Goal: Task Accomplishment & Management: Manage account settings

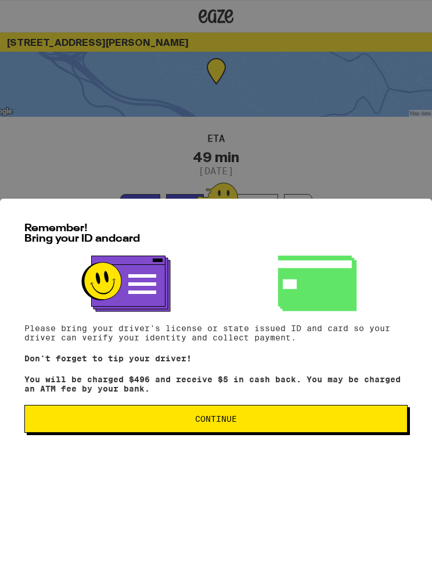
click at [243, 423] on span "Continue" at bounding box center [216, 419] width 364 height 8
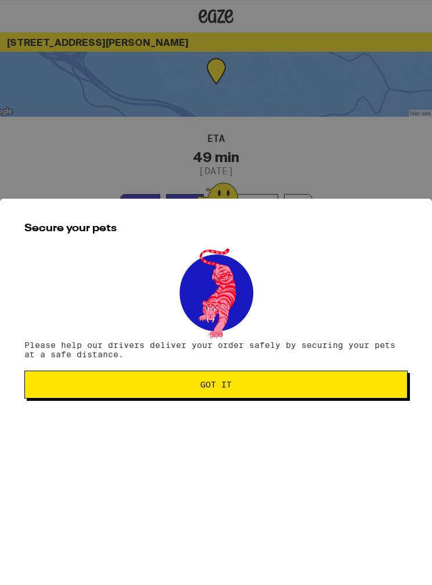
click at [233, 386] on span "Got it" at bounding box center [216, 384] width 364 height 8
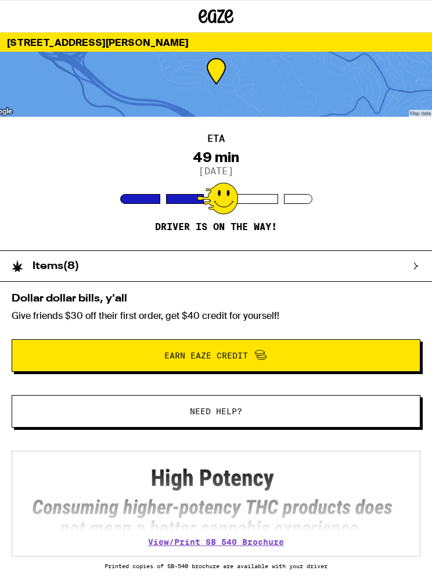
click at [222, 16] on icon at bounding box center [216, 16] width 35 height 21
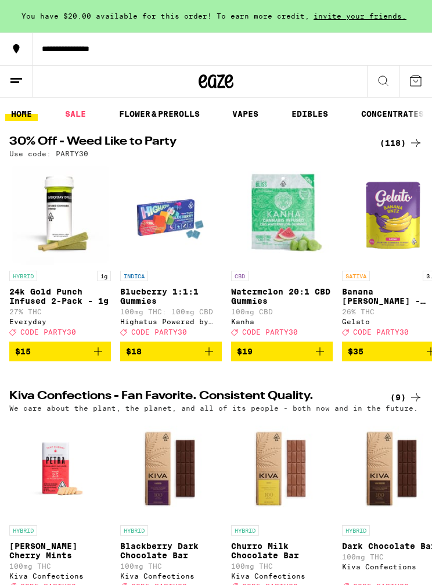
click at [423, 74] on button at bounding box center [416, 81] width 33 height 31
click at [10, 84] on icon at bounding box center [16, 81] width 14 height 14
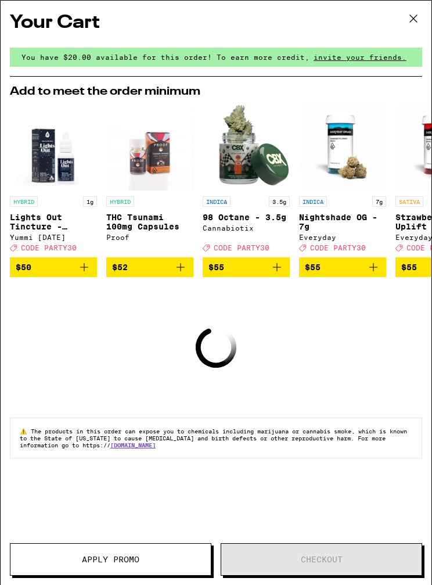
click at [412, 20] on icon at bounding box center [413, 18] width 7 height 7
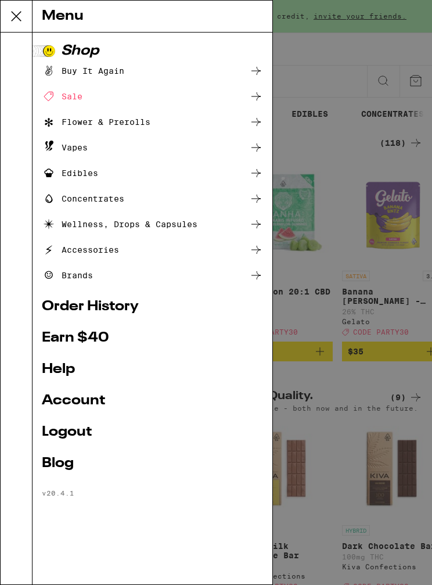
click at [95, 405] on link "Account" at bounding box center [152, 401] width 221 height 14
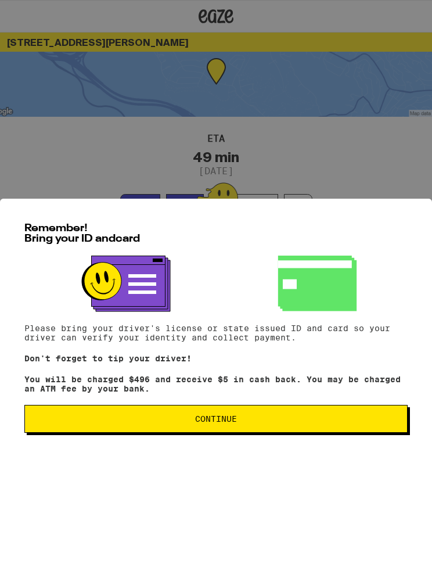
click at [246, 423] on span "Continue" at bounding box center [216, 419] width 364 height 8
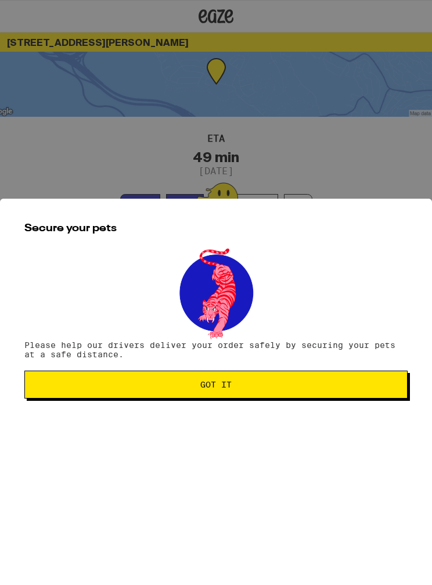
click at [215, 389] on span "Got it" at bounding box center [215, 384] width 31 height 8
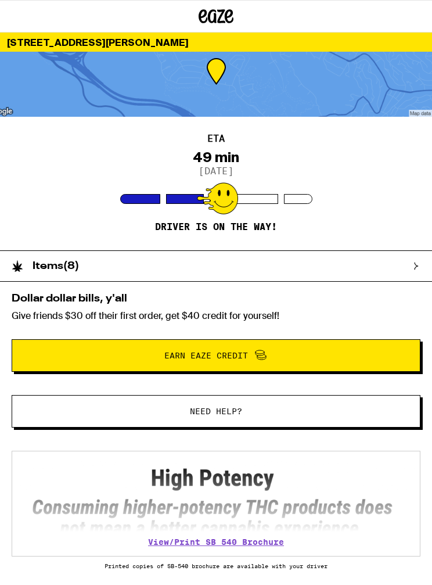
click at [213, 16] on icon at bounding box center [216, 16] width 35 height 21
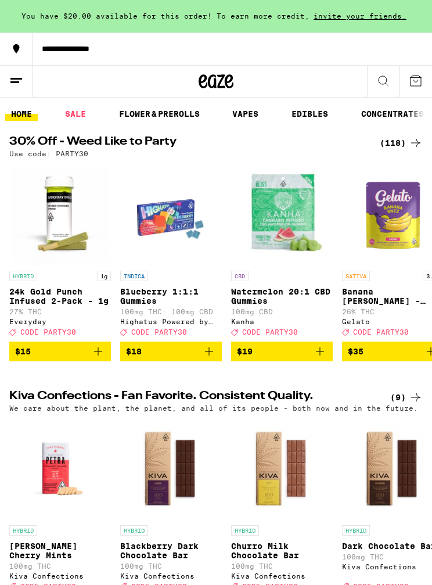
click at [10, 84] on icon at bounding box center [16, 81] width 14 height 14
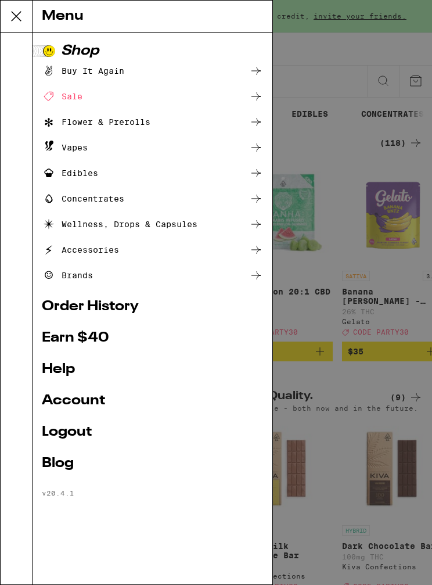
click at [89, 398] on link "Account" at bounding box center [152, 401] width 221 height 14
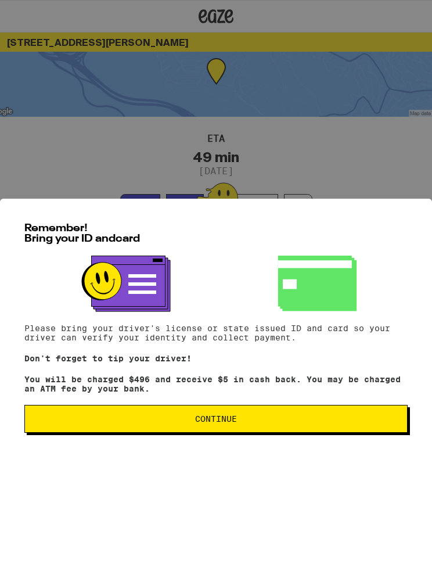
click at [179, 416] on button "Continue" at bounding box center [215, 419] width 383 height 28
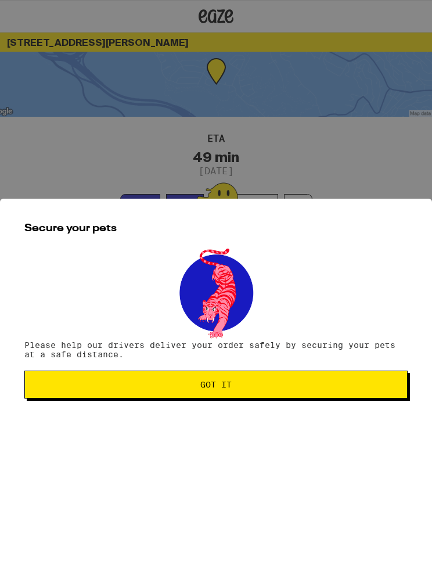
click at [224, 396] on button "Got it" at bounding box center [215, 385] width 383 height 28
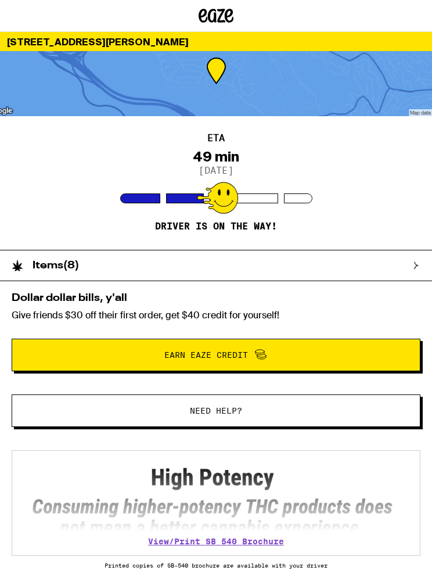
click at [209, 13] on icon at bounding box center [216, 16] width 17 height 14
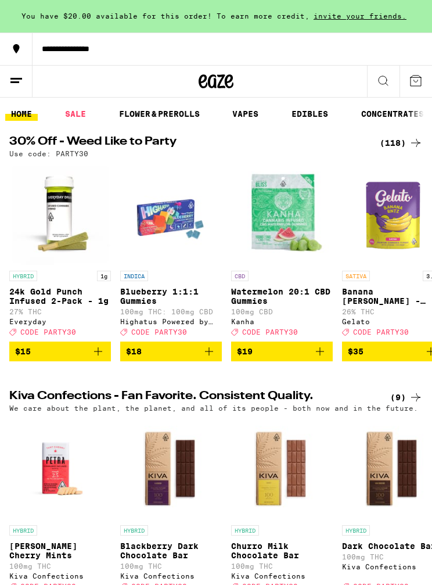
click at [10, 82] on line at bounding box center [14, 82] width 9 height 0
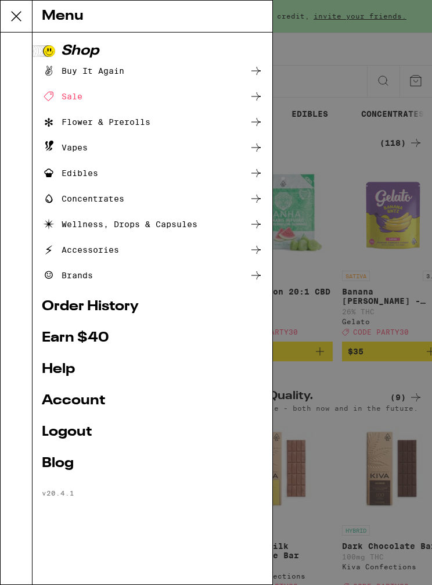
click at [65, 403] on link "Account" at bounding box center [152, 401] width 221 height 14
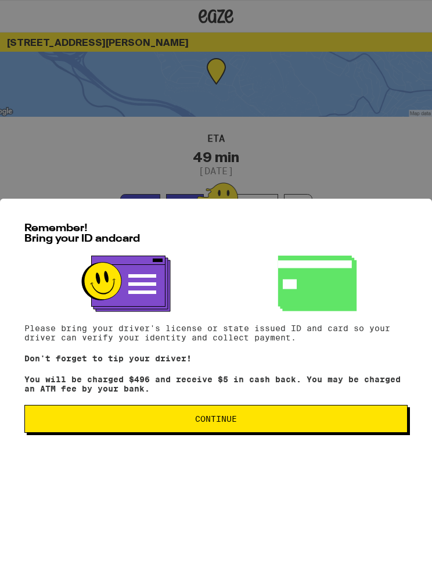
click at [205, 433] on button "Continue" at bounding box center [215, 419] width 383 height 28
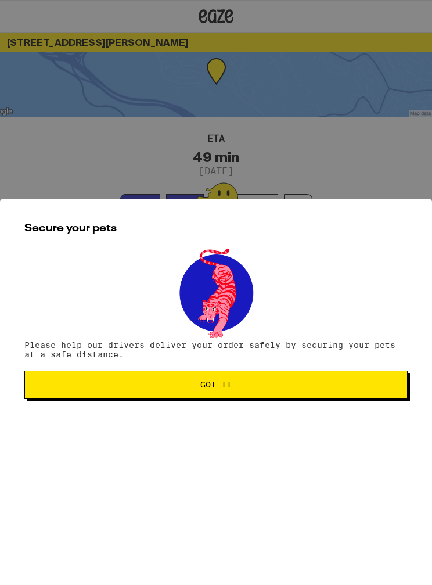
click at [256, 394] on button "Got it" at bounding box center [215, 385] width 383 height 28
